Goal: Task Accomplishment & Management: Manage account settings

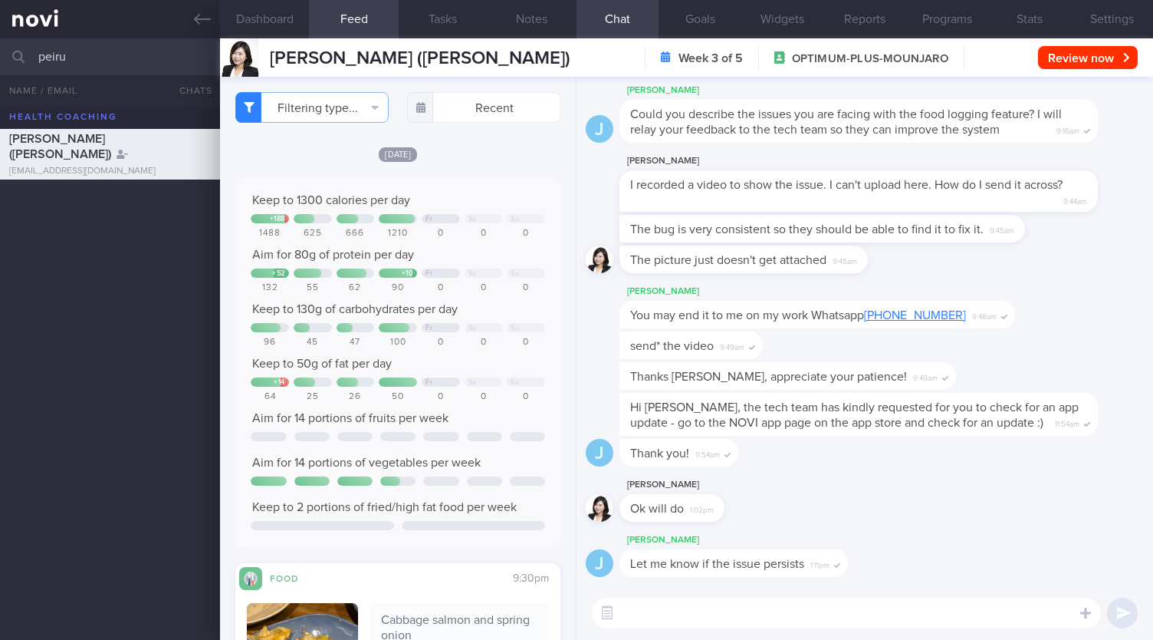
drag, startPoint x: 102, startPoint y: 63, endPoint x: 2, endPoint y: 58, distance: 100.6
click at [4, 58] on div "peiru All active patients Assigned patients All active patients Archived patien…" at bounding box center [576, 56] width 1153 height 37
click at [69, 222] on div "[PERSON_NAME] [EMAIL_ADDRESS][DOMAIN_NAME]" at bounding box center [576, 204] width 1153 height 51
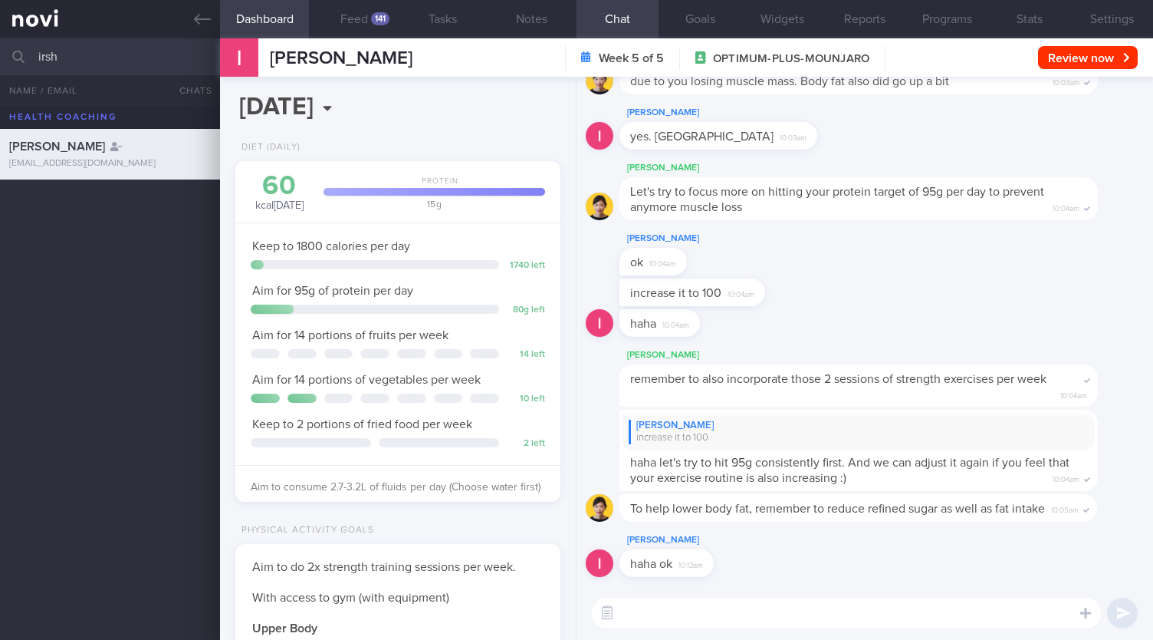
drag, startPoint x: 75, startPoint y: 54, endPoint x: 0, endPoint y: 50, distance: 75.3
click at [0, 50] on input "irsh" at bounding box center [576, 56] width 1153 height 37
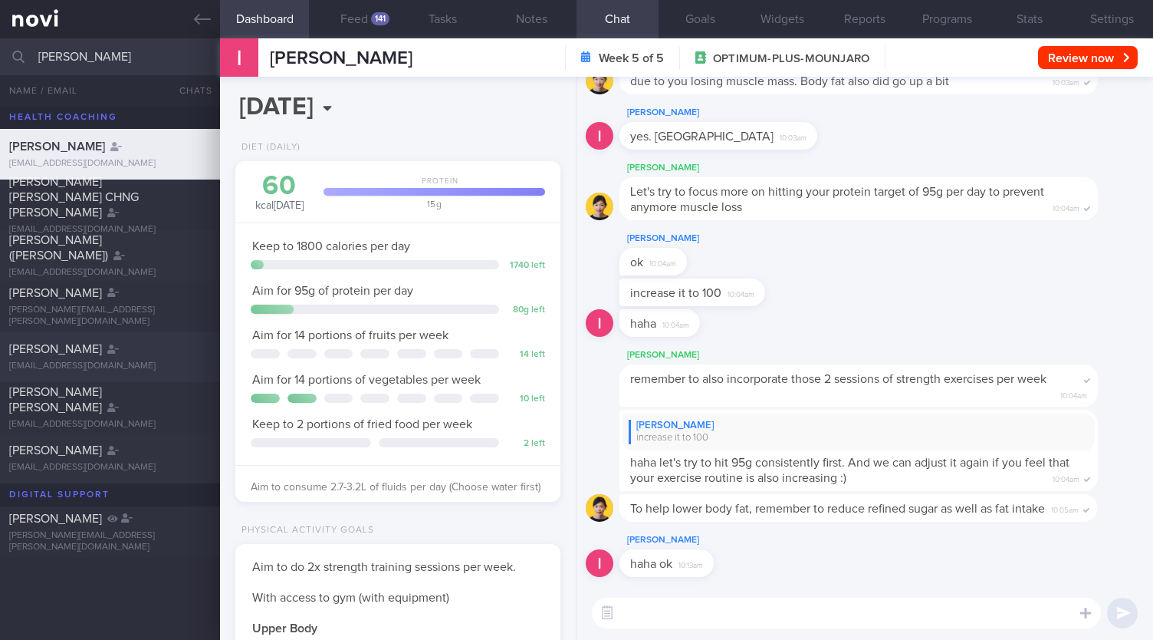
type input "[PERSON_NAME]"
click at [114, 352] on div "[PERSON_NAME]" at bounding box center [108, 348] width 198 height 15
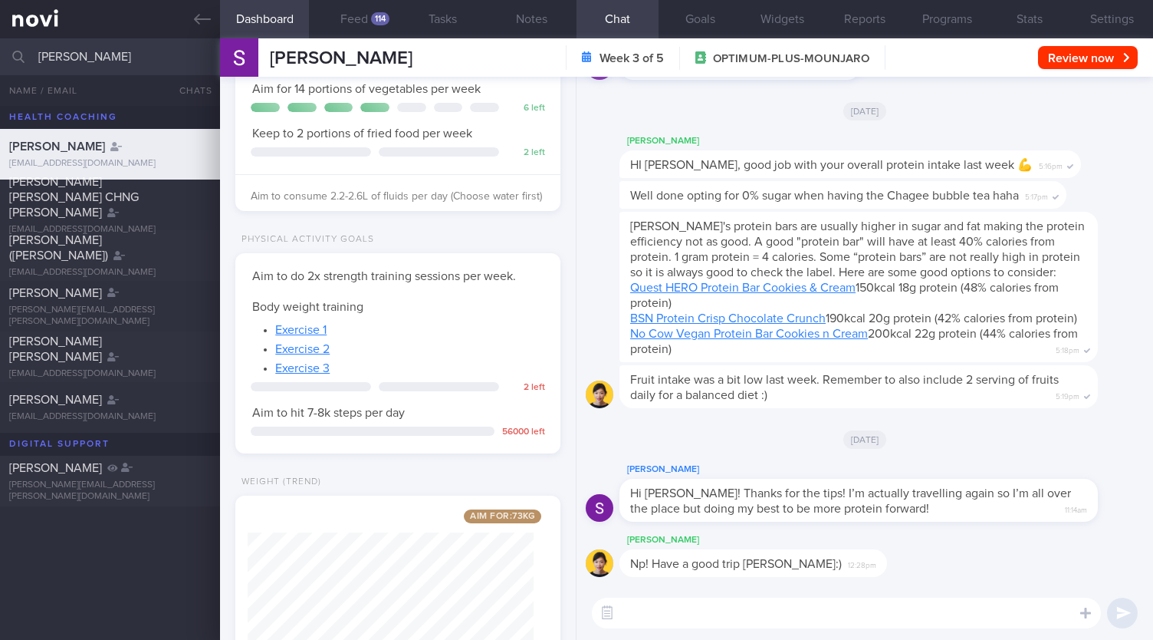
scroll to position [388, 0]
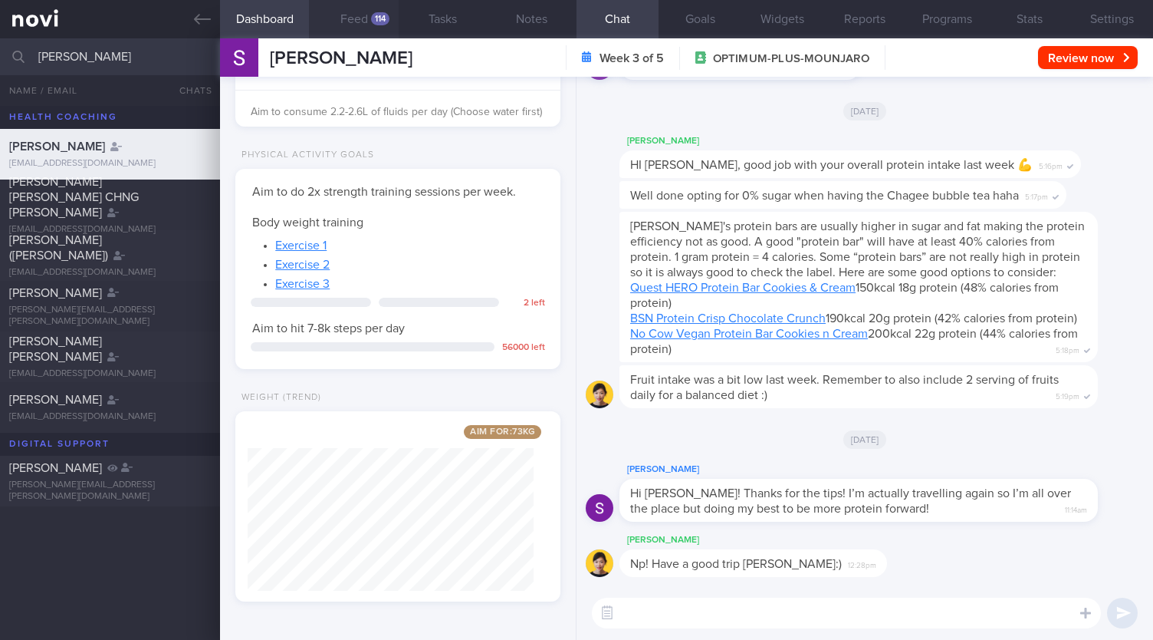
click at [356, 13] on button "Feed 114" at bounding box center [353, 19] width 89 height 38
